Goal: Transaction & Acquisition: Book appointment/travel/reservation

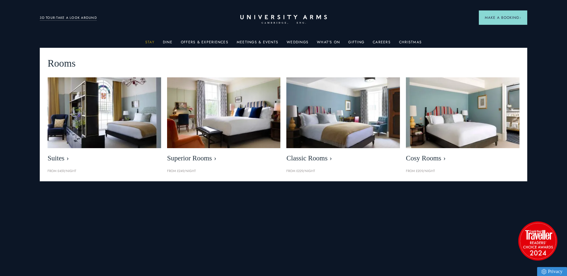
click at [153, 40] on link "Stay" at bounding box center [149, 44] width 9 height 8
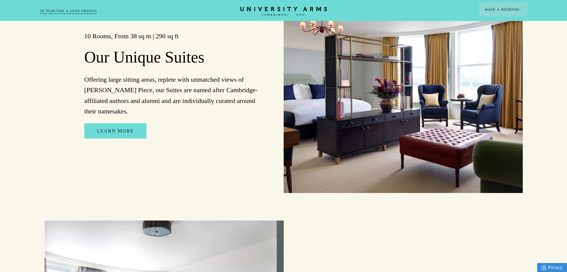
scroll to position [329, 0]
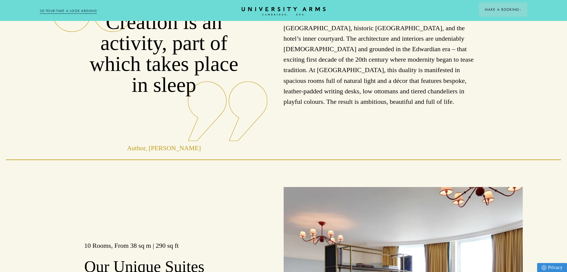
click at [263, 10] on icon "CAMBRIDGE’S LEADING LUXURY HOTEL SINCE [DATE]" at bounding box center [283, 11] width 84 height 9
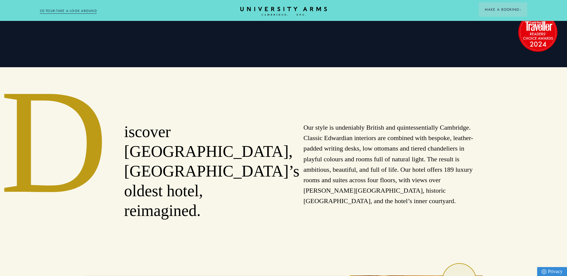
scroll to position [209, 0]
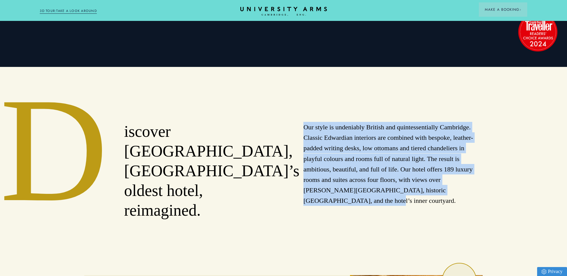
drag, startPoint x: 305, startPoint y: 128, endPoint x: 477, endPoint y: 193, distance: 184.1
click at [477, 193] on p "Our style is undeniably British and quintessentially Cambridge. Classic Edwardi…" at bounding box center [392, 164] width 179 height 84
copy p "Our style is undeniably British and quintessentially Cambridge. Classic Edwardi…"
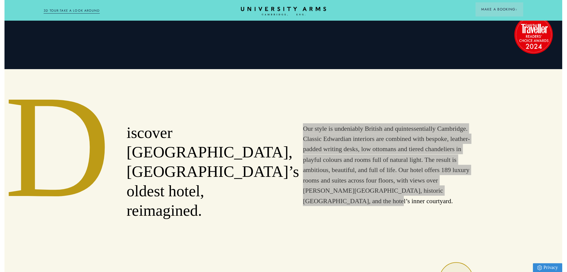
scroll to position [0, 0]
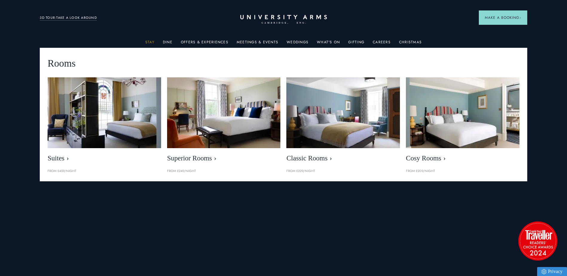
drag, startPoint x: 152, startPoint y: 42, endPoint x: 154, endPoint y: 44, distance: 3.2
click at [151, 42] on link "Stay" at bounding box center [149, 44] width 9 height 8
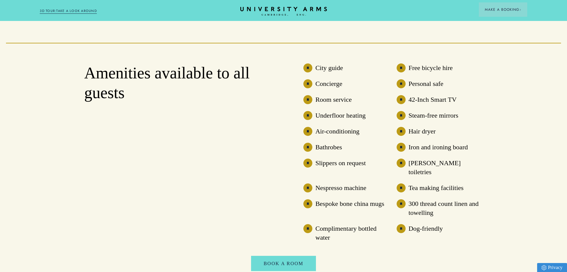
scroll to position [1680, 0]
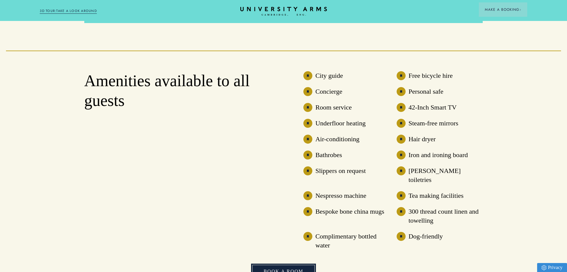
click at [290, 266] on link "Book A Room" at bounding box center [283, 271] width 65 height 16
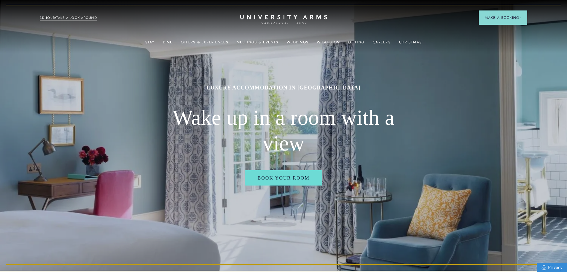
scroll to position [0, 0]
